Goal: Navigation & Orientation: Find specific page/section

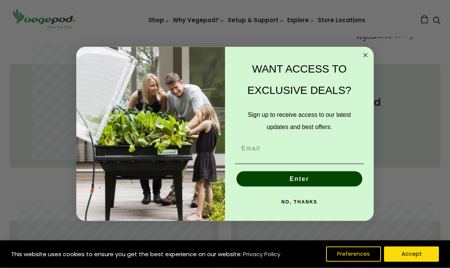
scroll to position [353, 0]
click at [364, 59] on circle "Close dialog" at bounding box center [365, 55] width 9 height 9
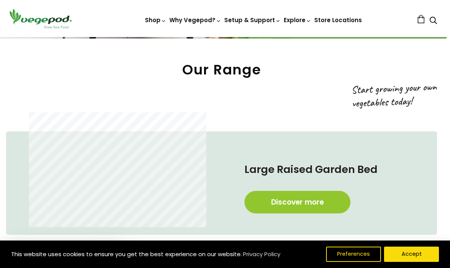
scroll to position [286, 3]
click at [307, 199] on link "Discover more" at bounding box center [297, 202] width 106 height 22
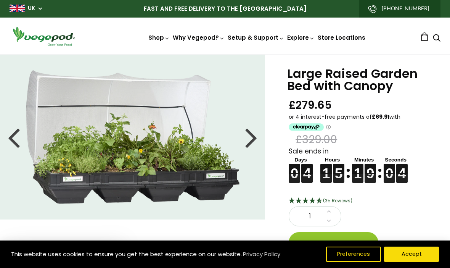
click at [253, 135] on div at bounding box center [251, 137] width 12 height 34
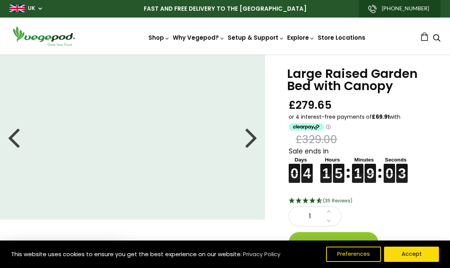
click at [246, 143] on div at bounding box center [251, 137] width 12 height 34
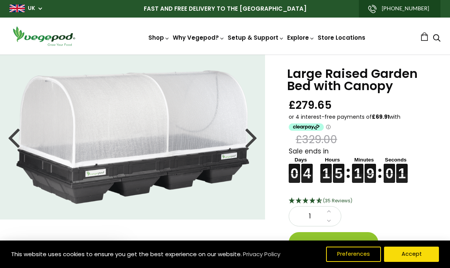
click at [253, 141] on div at bounding box center [251, 137] width 12 height 34
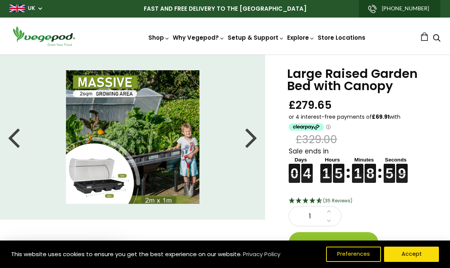
click at [255, 140] on div at bounding box center [251, 137] width 12 height 34
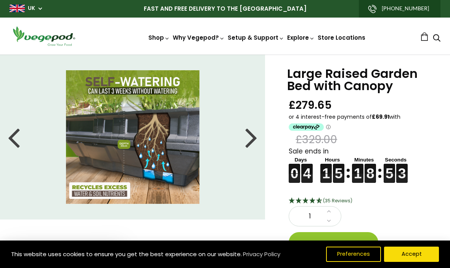
click at [251, 140] on div at bounding box center [251, 137] width 12 height 34
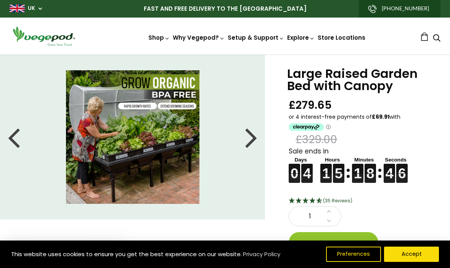
click at [249, 138] on div at bounding box center [251, 137] width 12 height 34
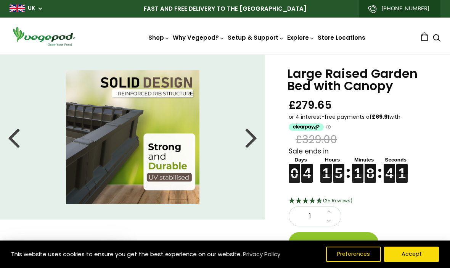
click at [250, 141] on div at bounding box center [251, 137] width 12 height 34
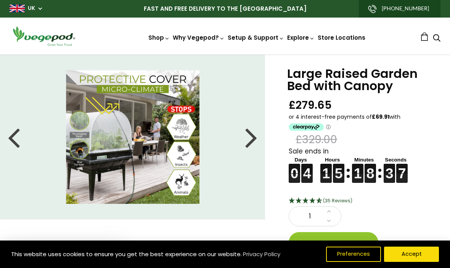
click at [254, 140] on div at bounding box center [251, 137] width 12 height 34
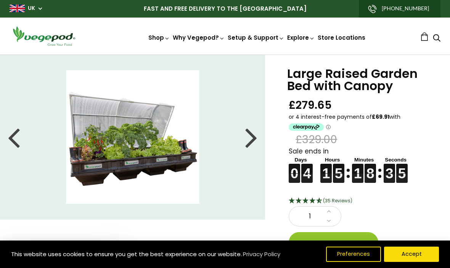
click at [13, 139] on div at bounding box center [14, 137] width 12 height 34
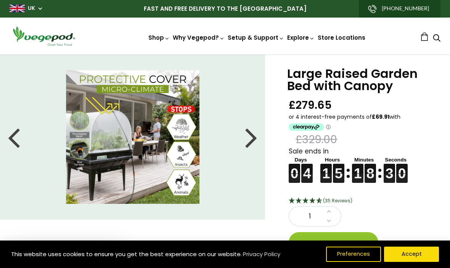
click at [251, 142] on div at bounding box center [251, 137] width 12 height 34
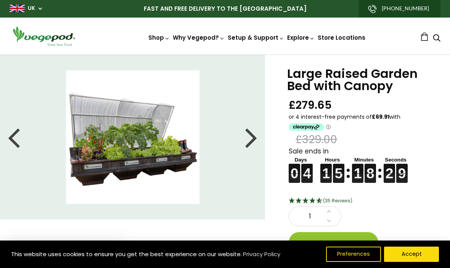
click at [10, 138] on div at bounding box center [14, 137] width 12 height 34
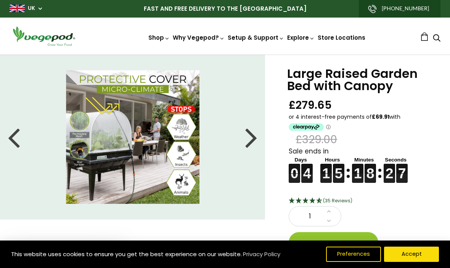
click at [254, 140] on div at bounding box center [251, 137] width 12 height 34
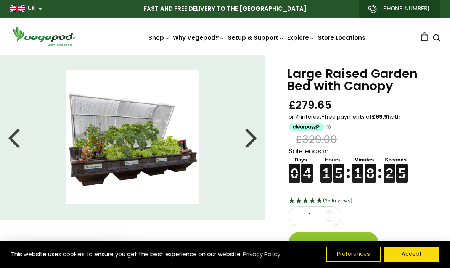
click at [252, 142] on div at bounding box center [251, 137] width 12 height 34
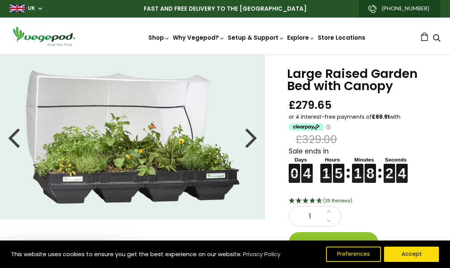
click at [255, 140] on div at bounding box center [251, 137] width 12 height 34
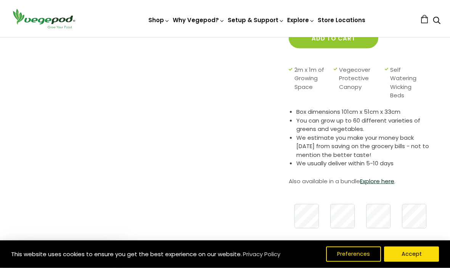
scroll to position [204, 0]
click at [390, 180] on link "Explore here" at bounding box center [377, 181] width 34 height 8
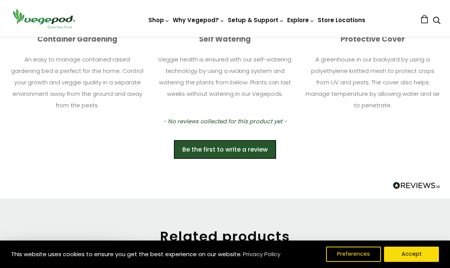
scroll to position [522, 0]
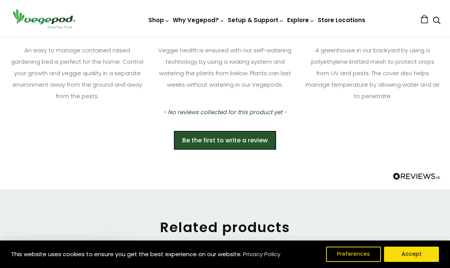
click at [412, 262] on button "Accept" at bounding box center [411, 253] width 55 height 15
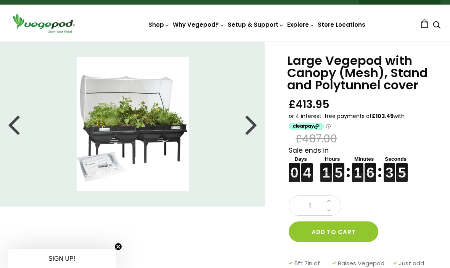
scroll to position [0, 0]
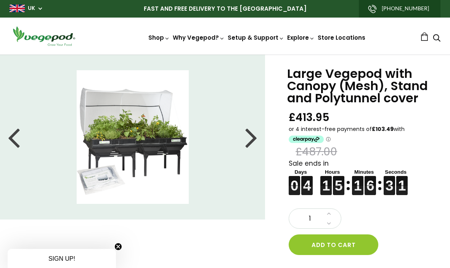
click at [272, 90] on link "Vegepod Assembly" at bounding box center [277, 89] width 104 height 19
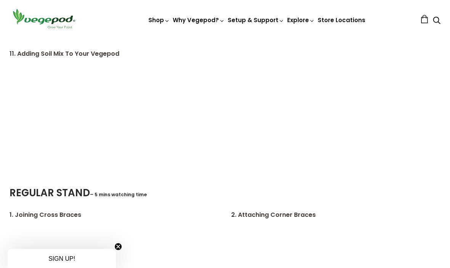
scroll to position [907, 0]
click at [340, 24] on link "Store Locations" at bounding box center [342, 20] width 48 height 8
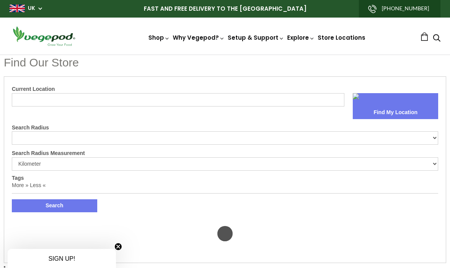
select select "m"
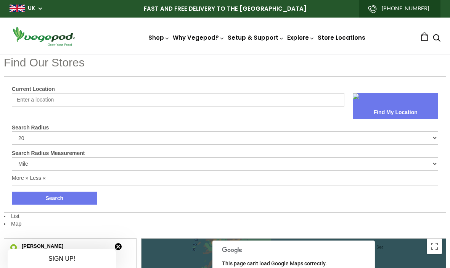
click at [58, 100] on input "Current Location" at bounding box center [178, 99] width 332 height 13
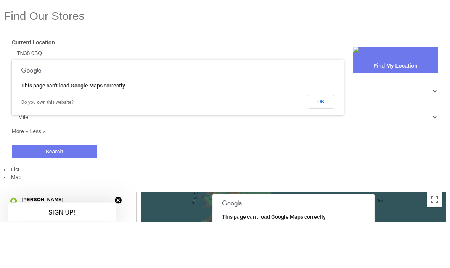
scroll to position [47, 0]
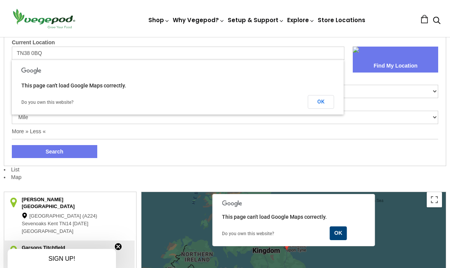
type input "TN38 0BQ"
click at [325, 101] on button "OK" at bounding box center [321, 102] width 26 height 14
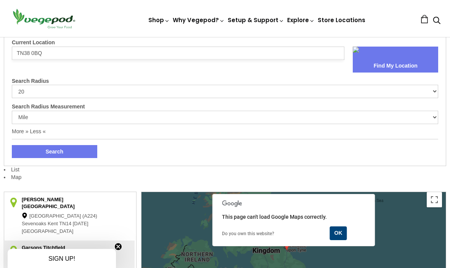
click at [406, 59] on button "Find My Location" at bounding box center [395, 65] width 85 height 13
click at [71, 148] on button "Search" at bounding box center [54, 151] width 85 height 13
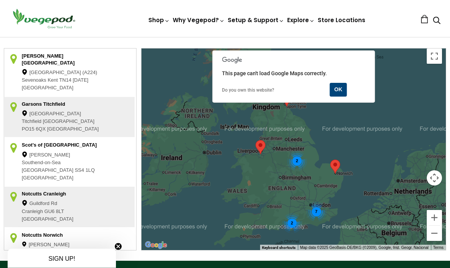
scroll to position [190, 0]
click at [294, 218] on div "2" at bounding box center [292, 223] width 20 height 20
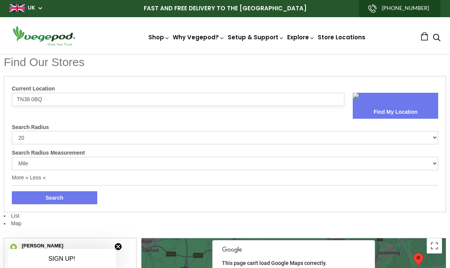
scroll to position [0, 0]
